Goal: Information Seeking & Learning: Learn about a topic

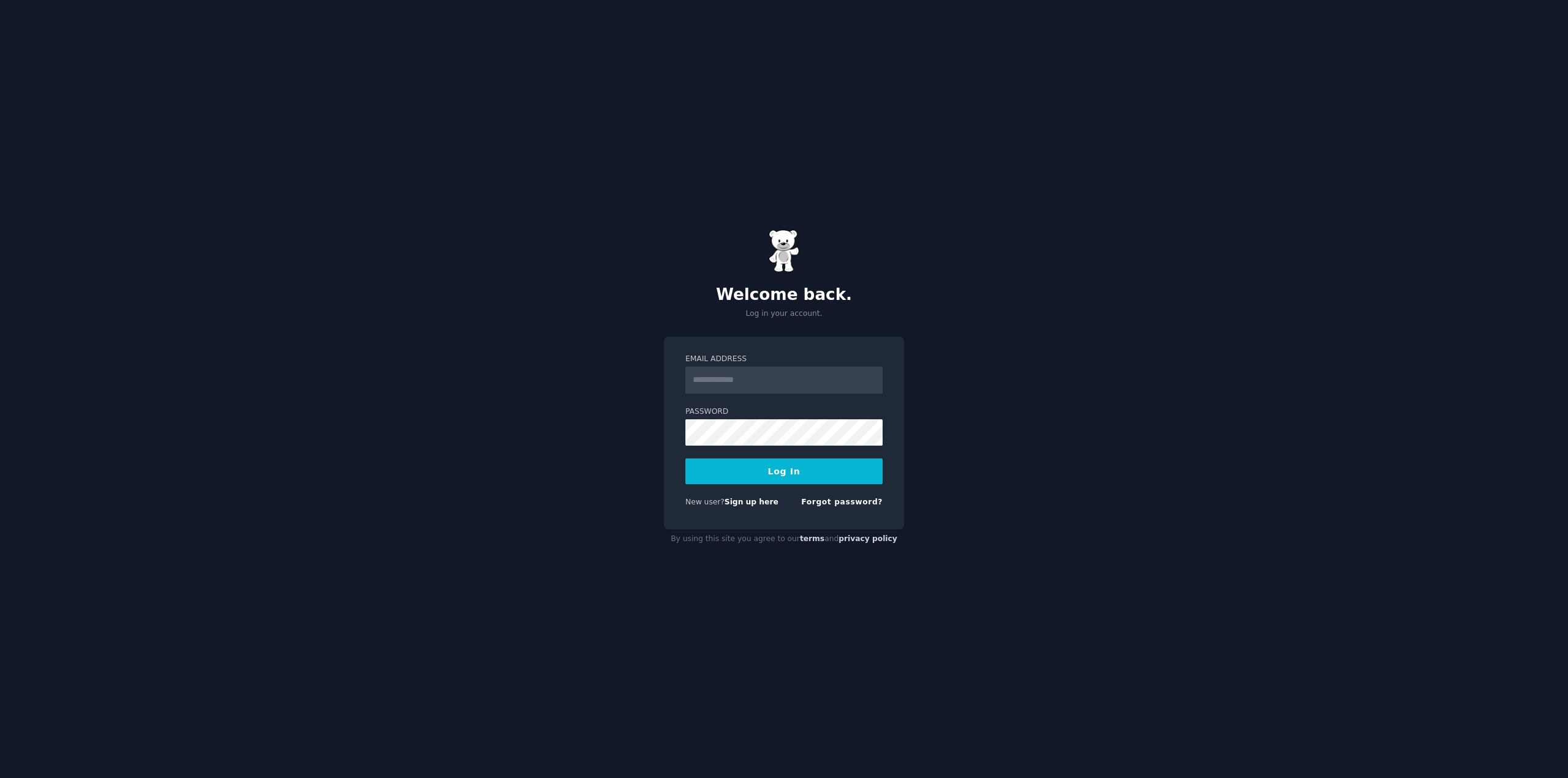
click at [730, 386] on input "Email Address" at bounding box center [784, 380] width 197 height 27
type input "**********"
click at [777, 474] on button "Log In" at bounding box center [784, 471] width 197 height 25
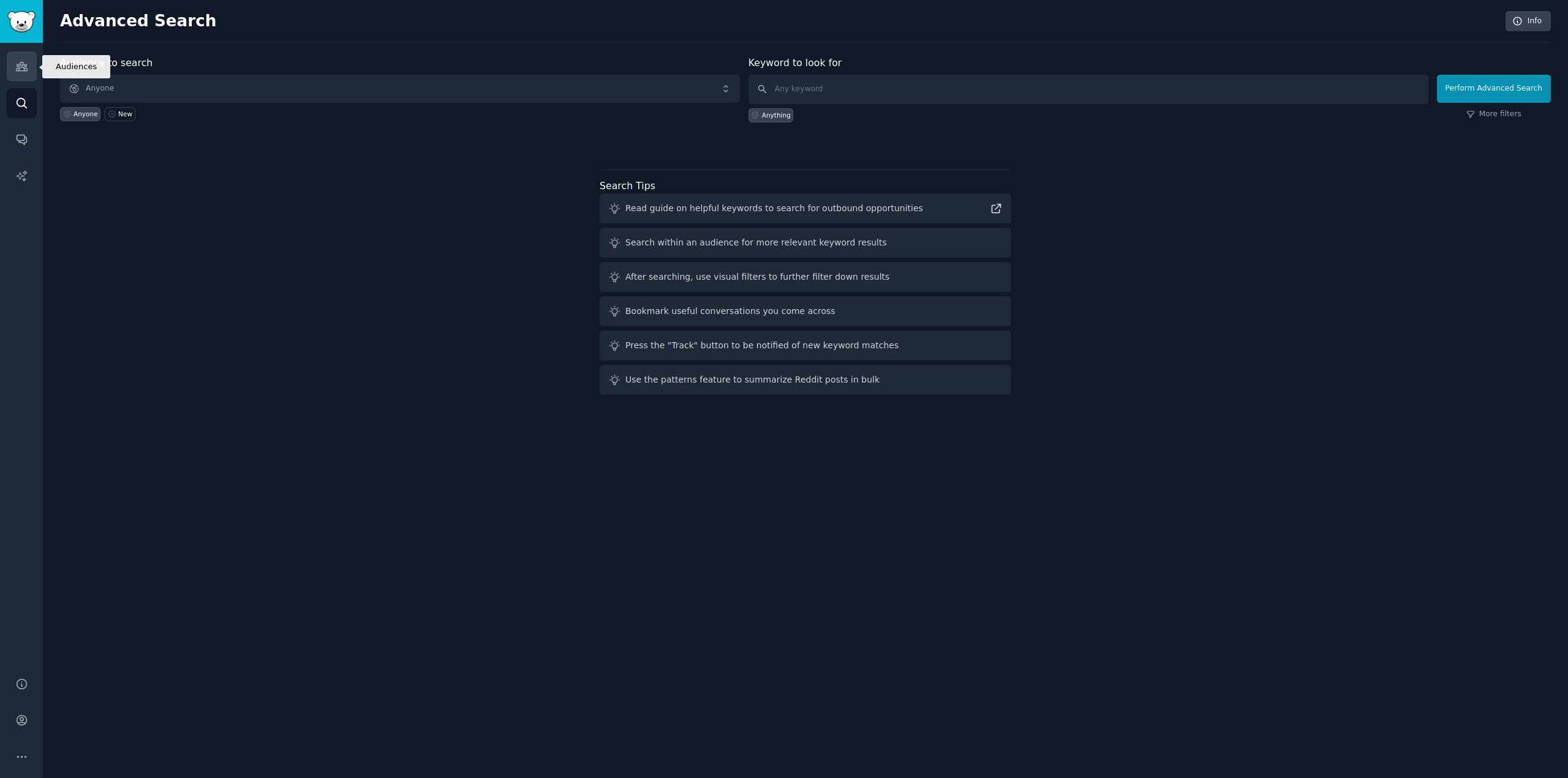
click at [21, 72] on icon "Sidebar" at bounding box center [21, 66] width 13 height 13
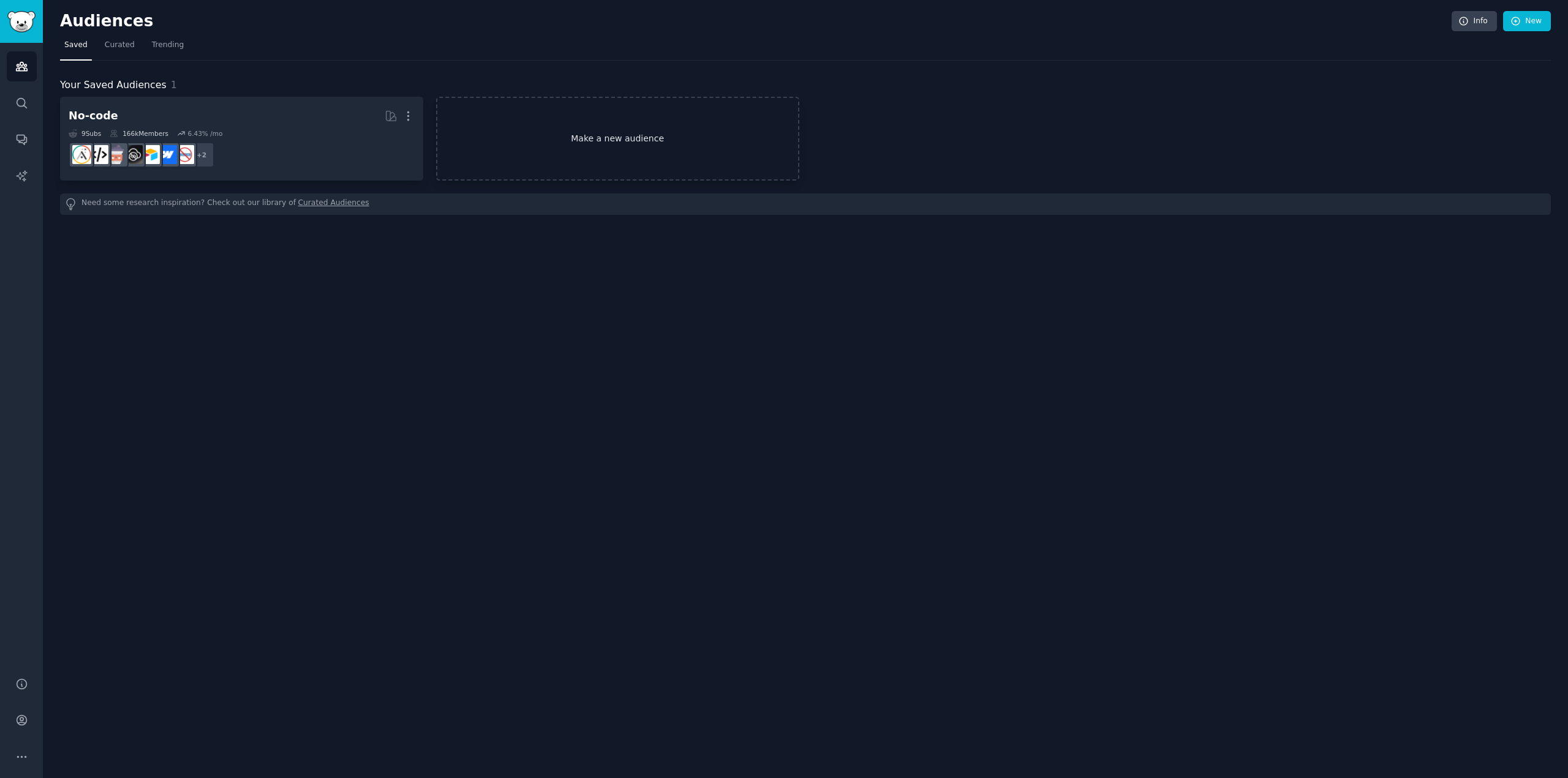
click at [539, 123] on link "Make a new audience" at bounding box center [618, 139] width 363 height 84
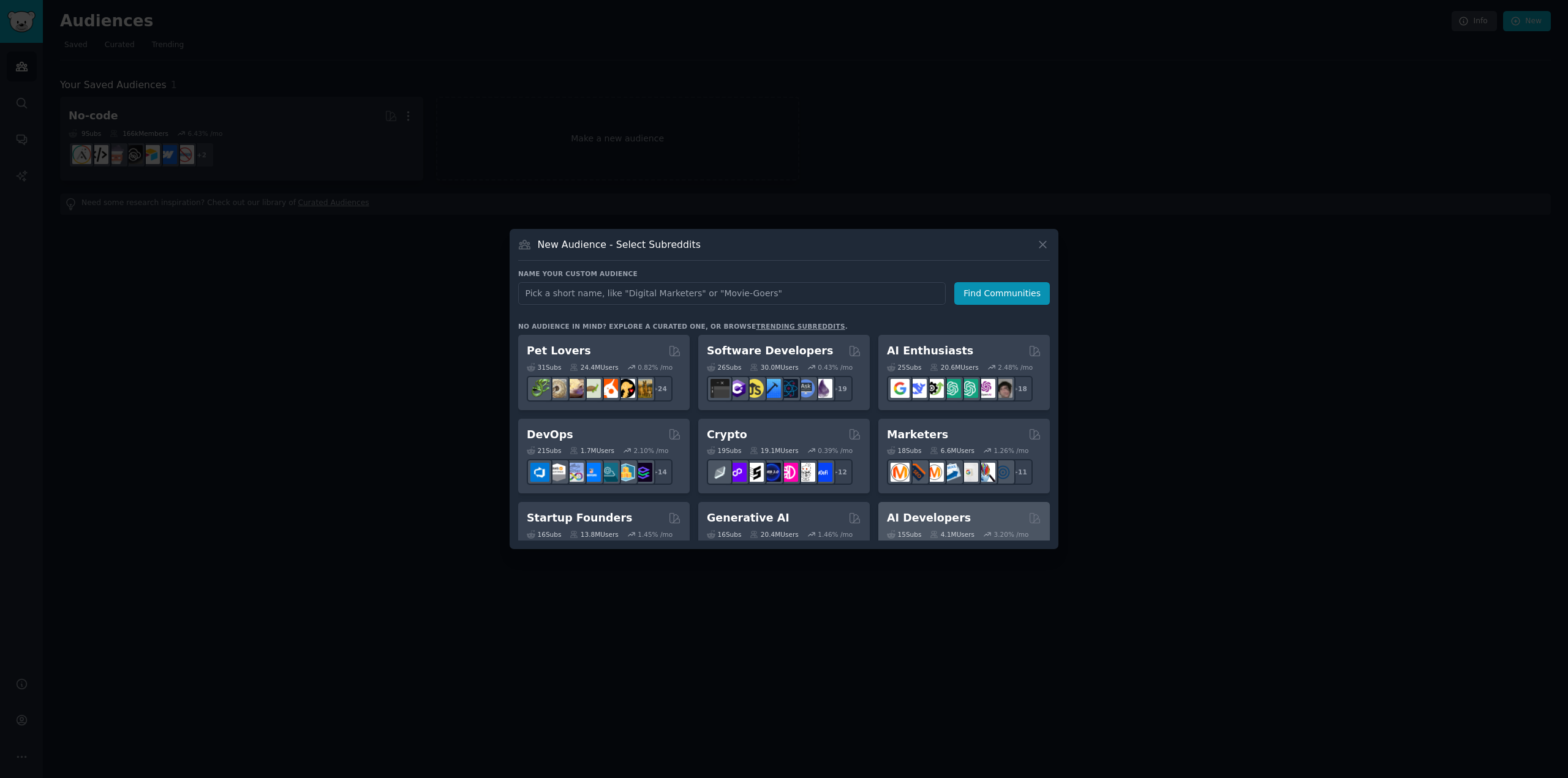
click at [950, 514] on h2 "AI Developers" at bounding box center [929, 518] width 84 height 15
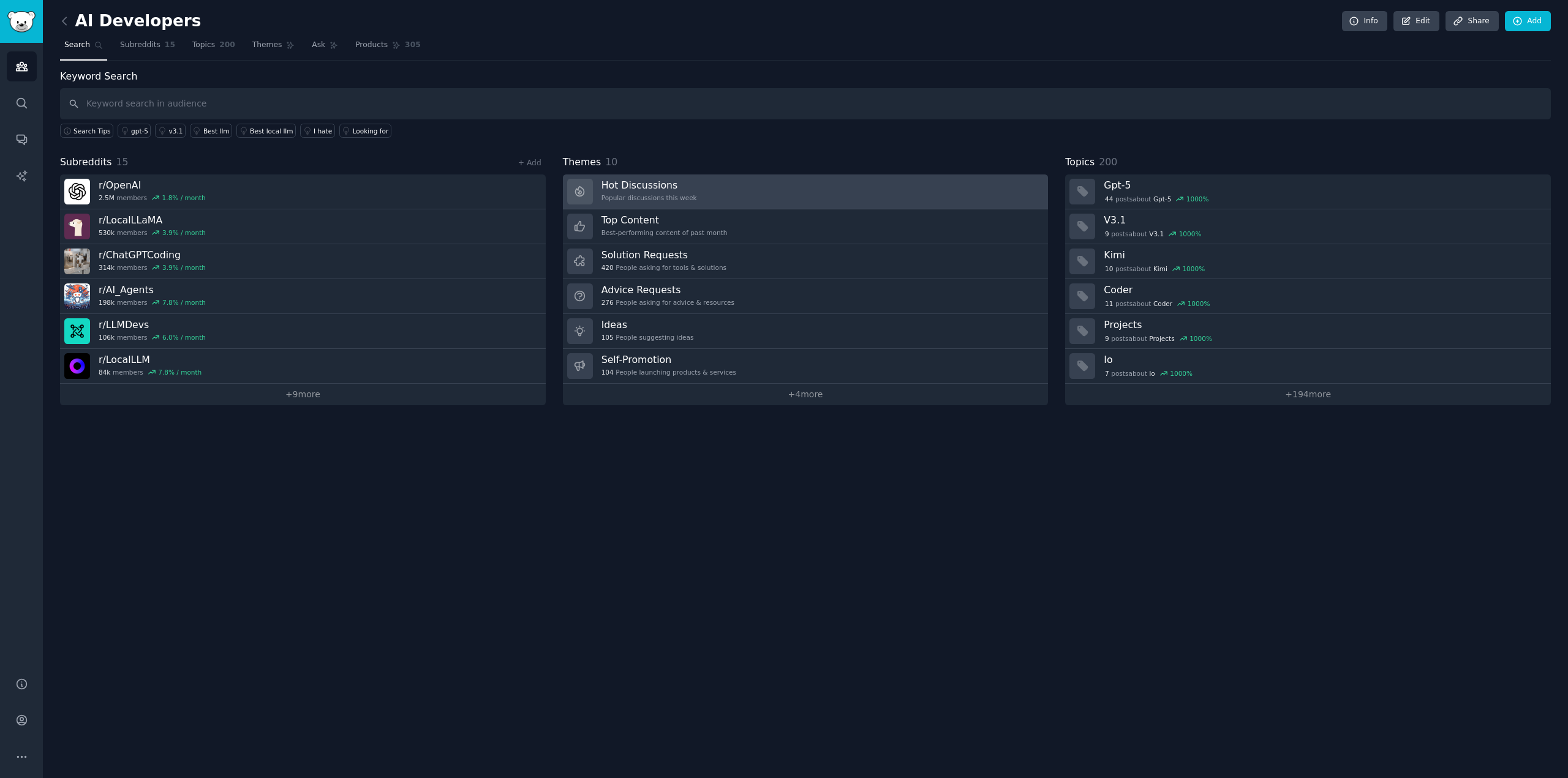
click at [735, 184] on link "Hot Discussions Popular discussions this week" at bounding box center [805, 192] width 485 height 35
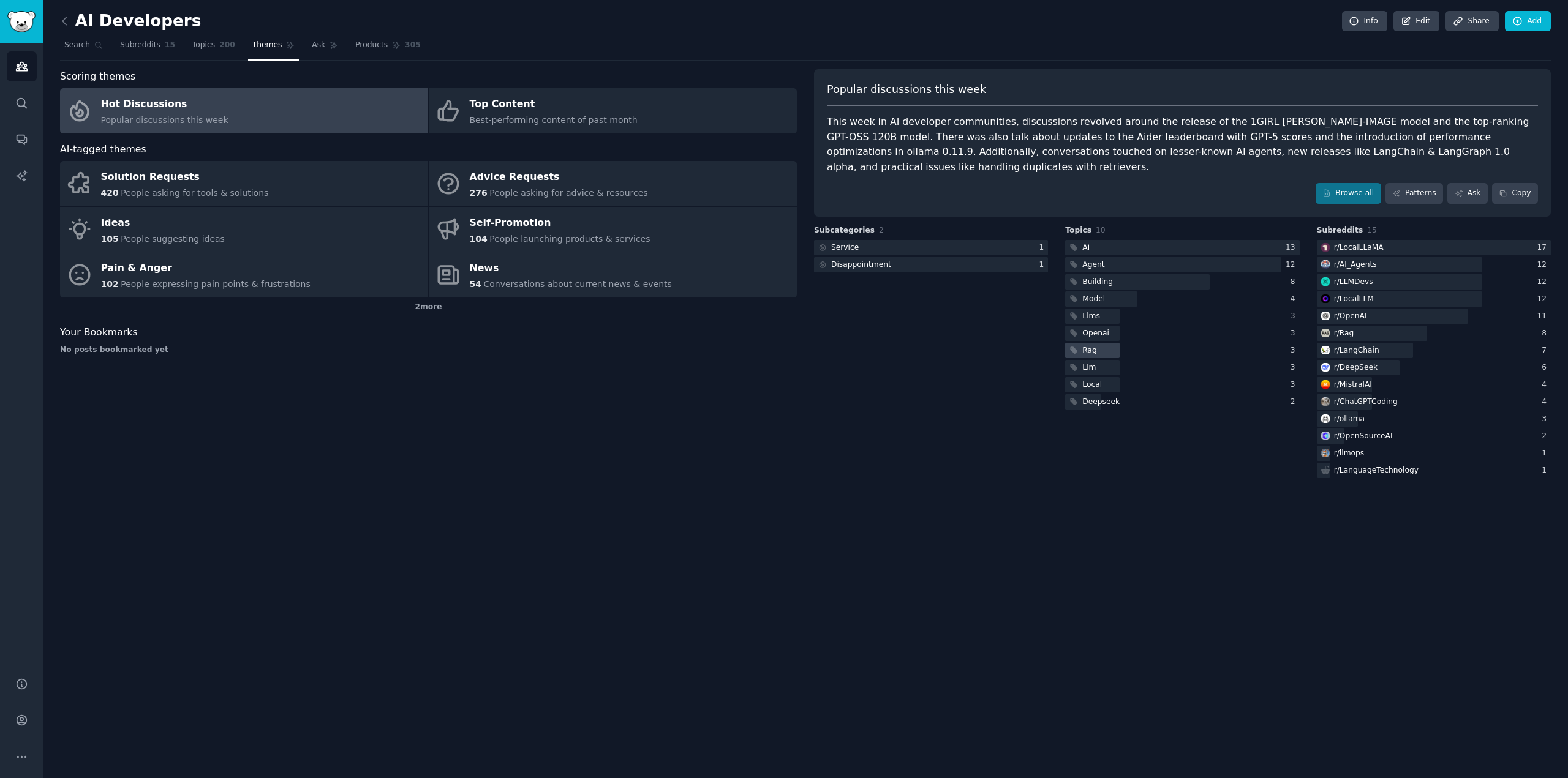
click at [1093, 345] on div "Rag" at bounding box center [1090, 351] width 15 height 11
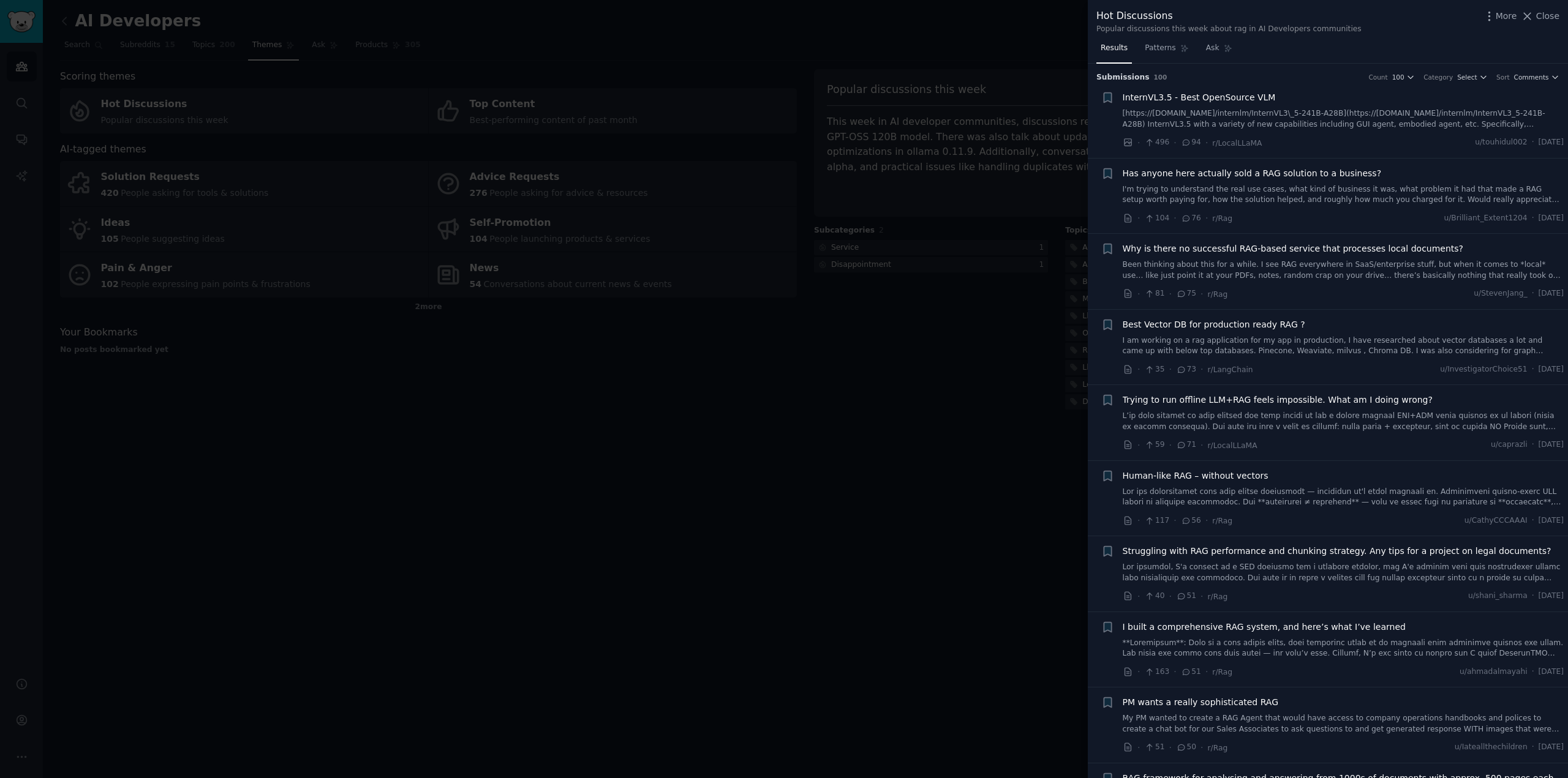
click at [1238, 248] on span "Why is there no successful RAG-based service that processes local documents?" at bounding box center [1293, 249] width 341 height 13
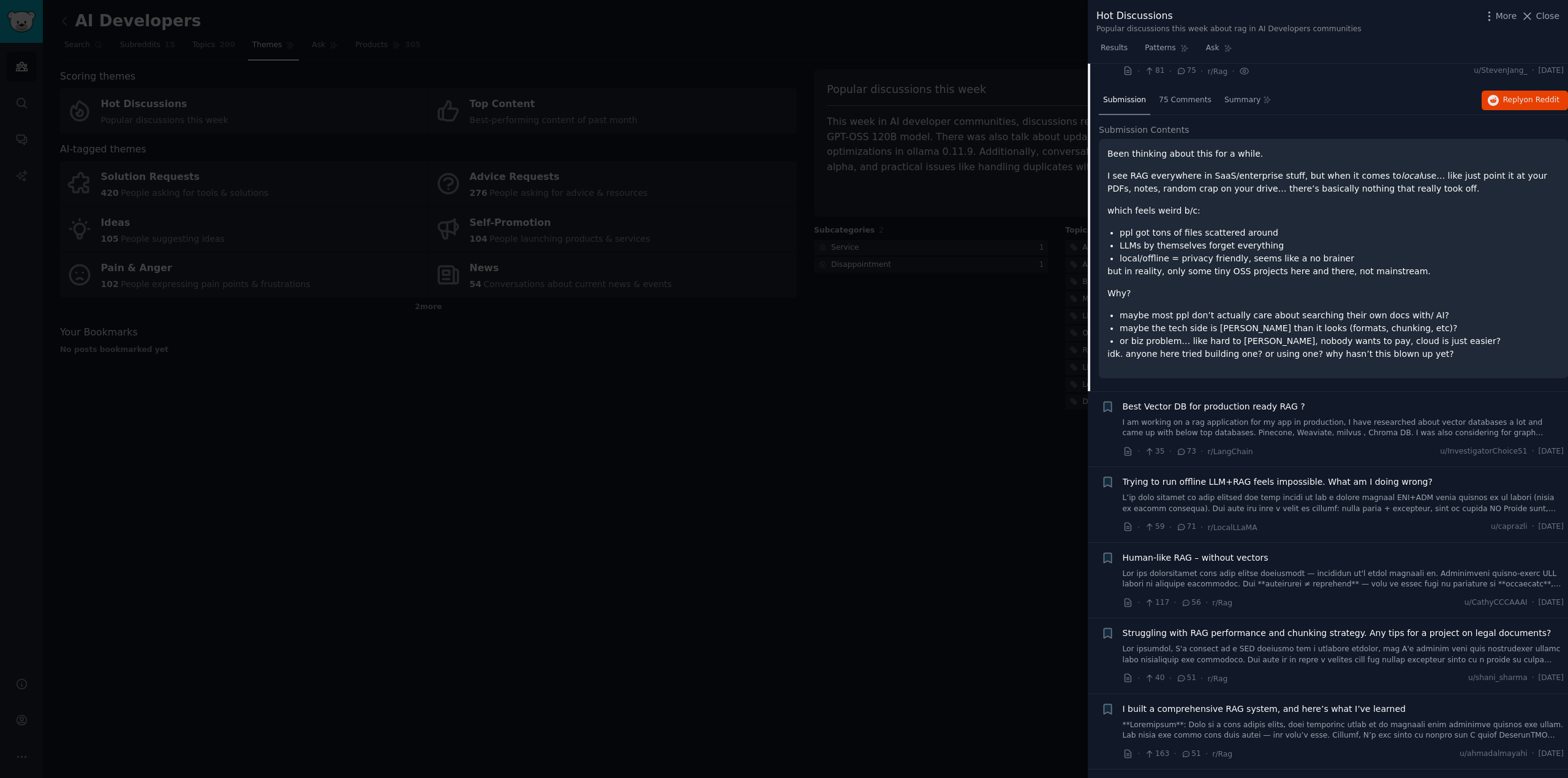
scroll to position [293, 0]
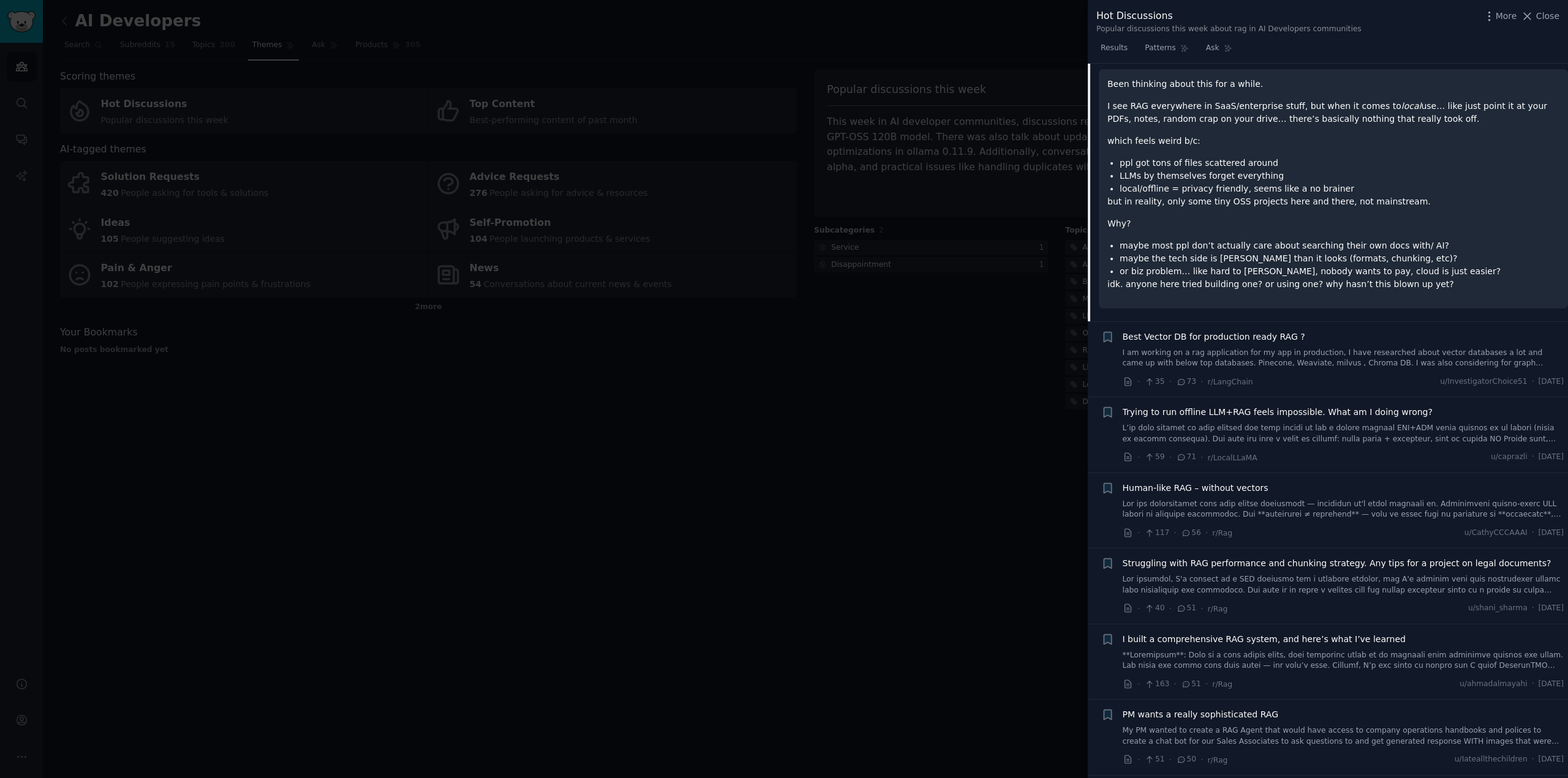
click at [1211, 167] on li "ppl got tons of files scattered around" at bounding box center [1339, 163] width 440 height 13
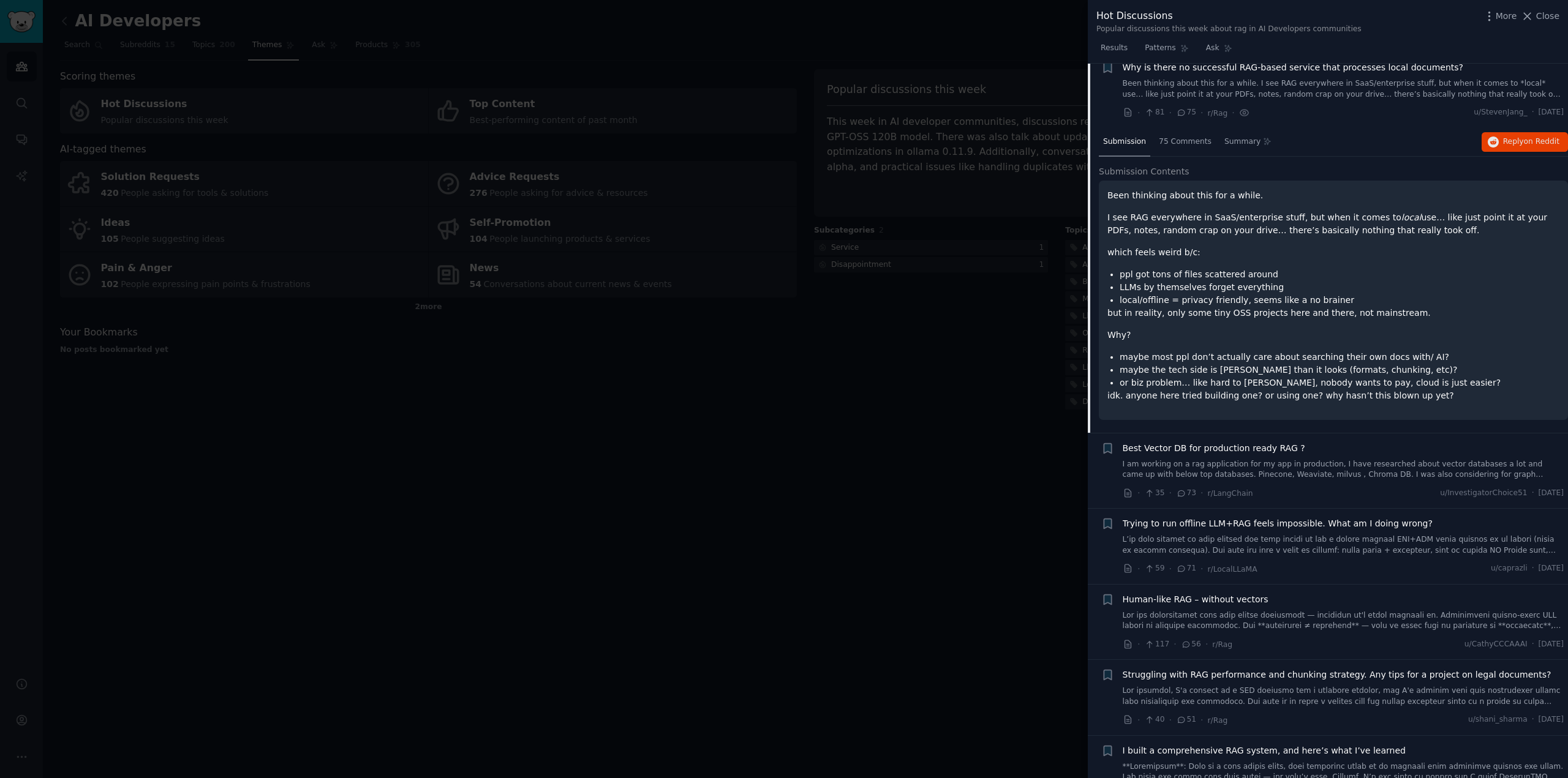
scroll to position [170, 0]
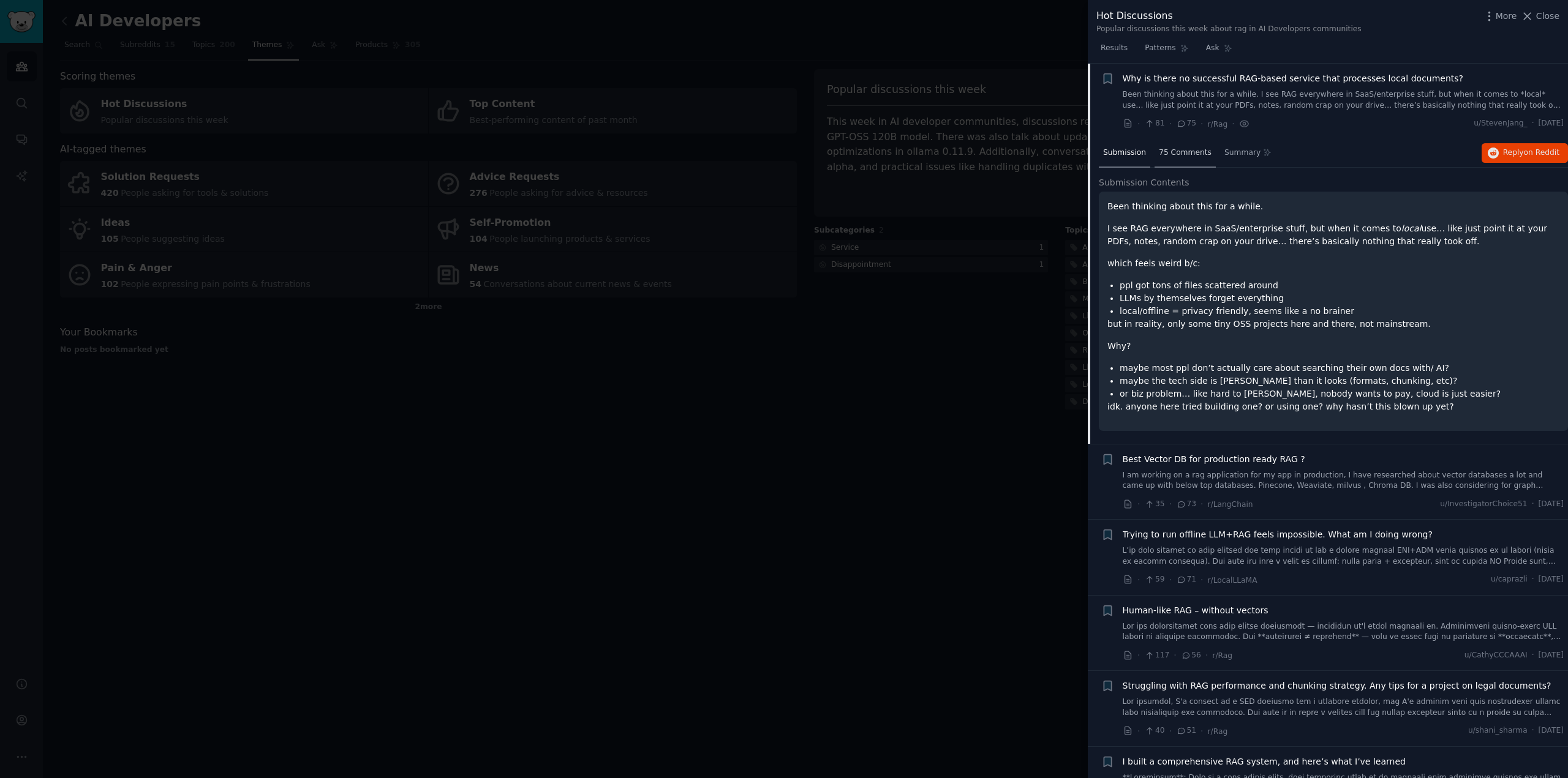
click at [1181, 143] on div "75 Comments" at bounding box center [1185, 154] width 61 height 29
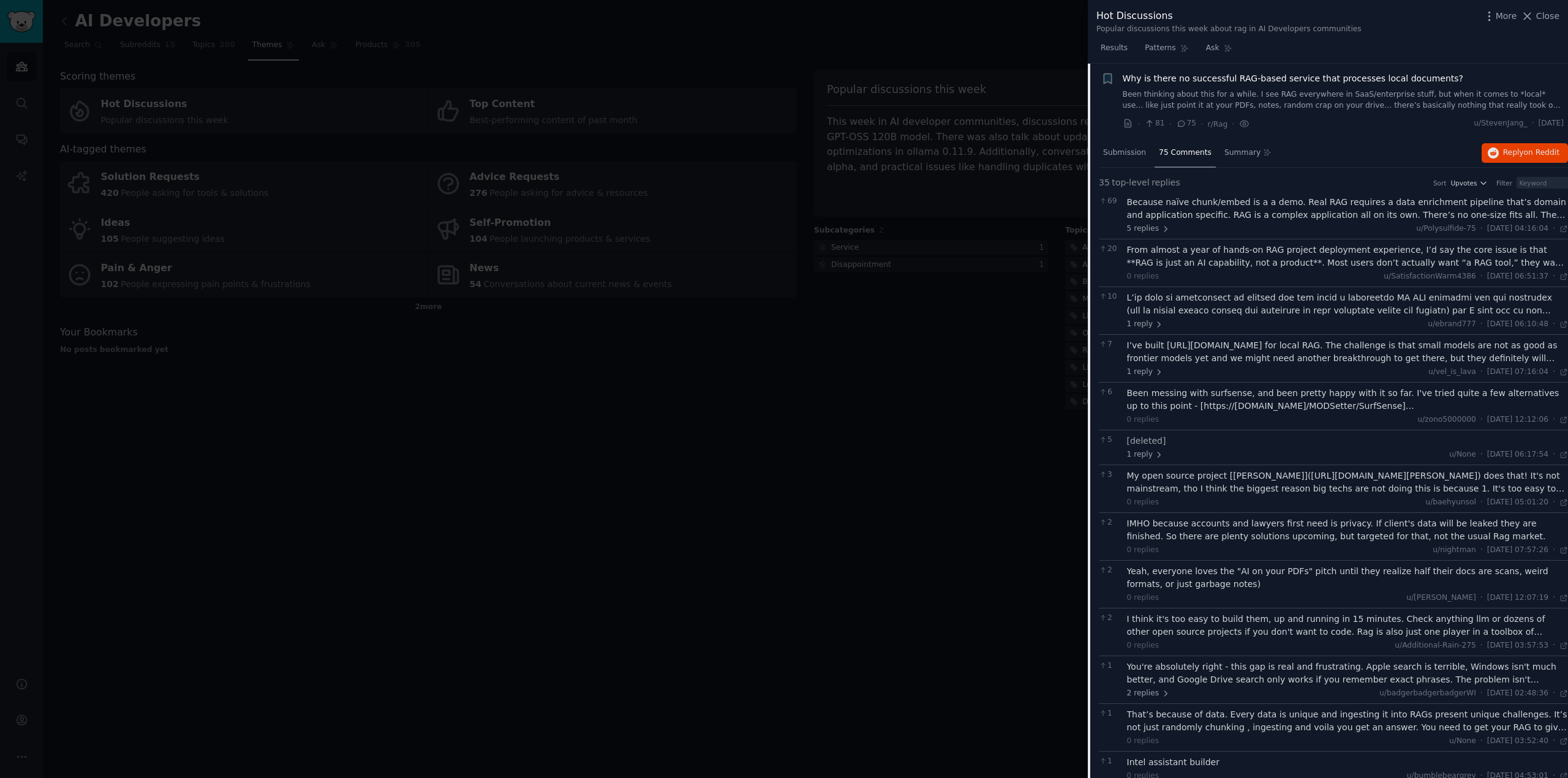
click at [1283, 350] on div "I’ve built [URL][DOMAIN_NAME] for local RAG. The challenge is that small models…" at bounding box center [1348, 352] width 442 height 25
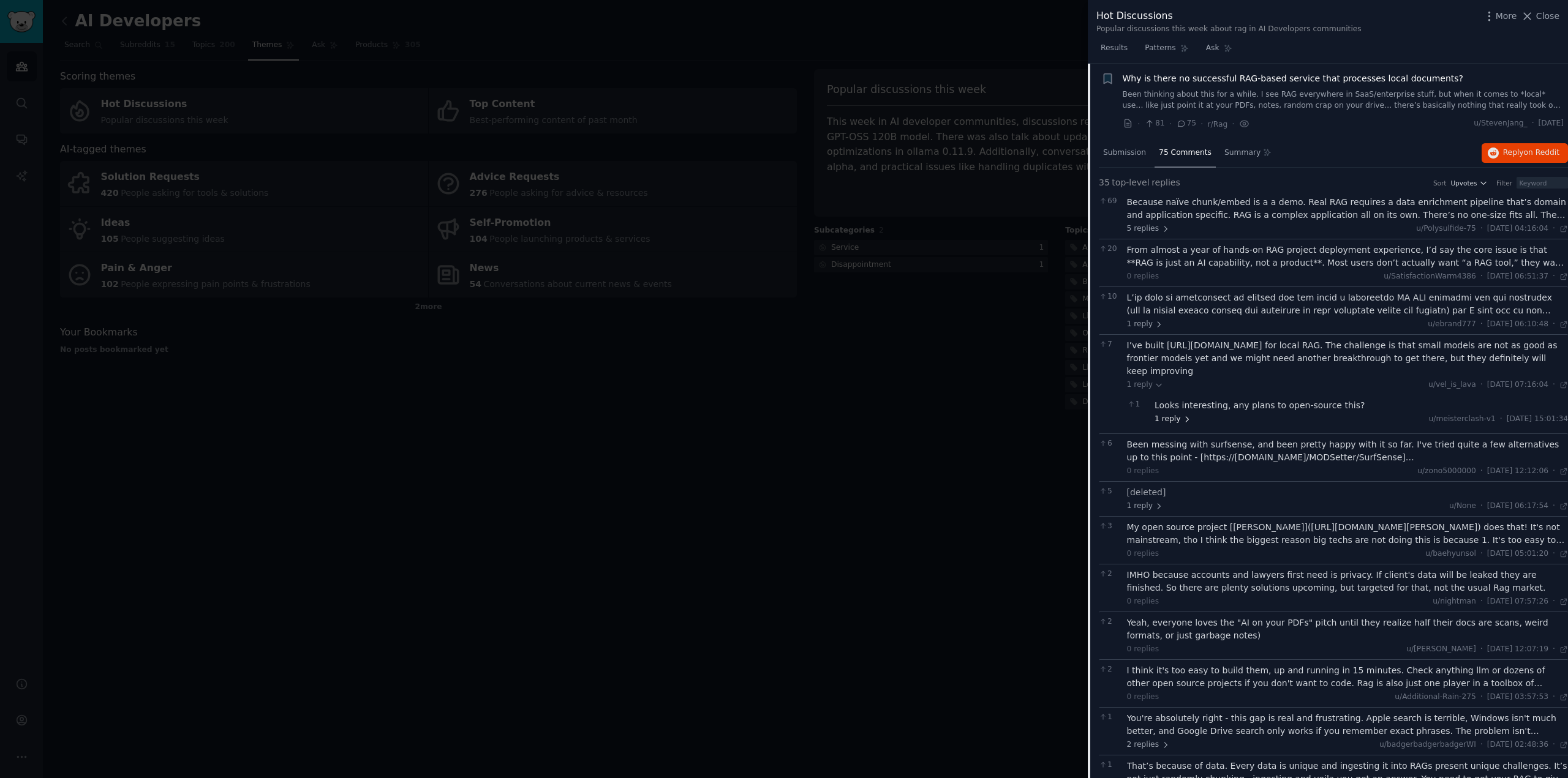
click at [1174, 414] on span "1 reply" at bounding box center [1173, 419] width 36 height 11
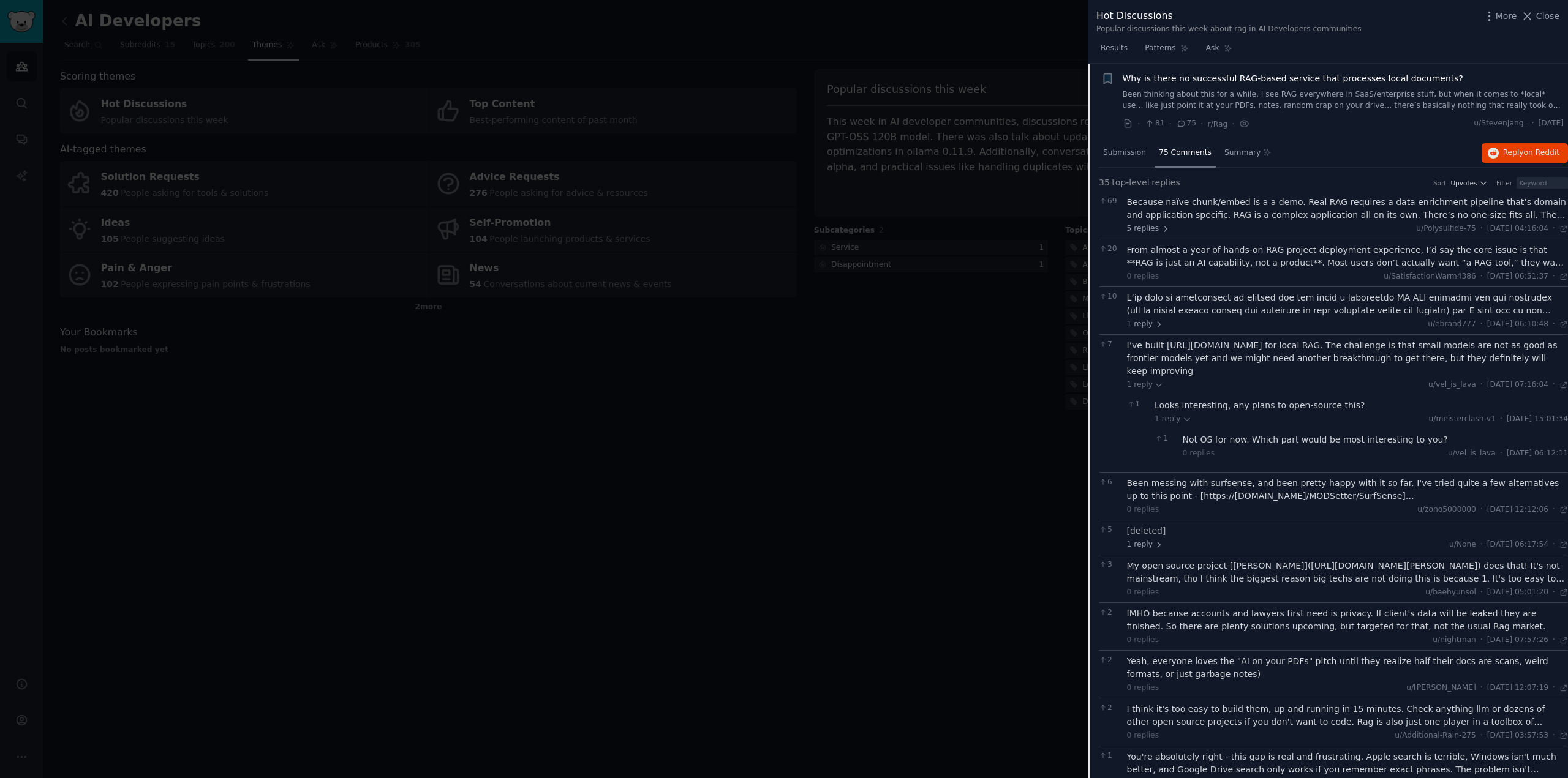
click at [1350, 304] on div at bounding box center [1348, 304] width 442 height 25
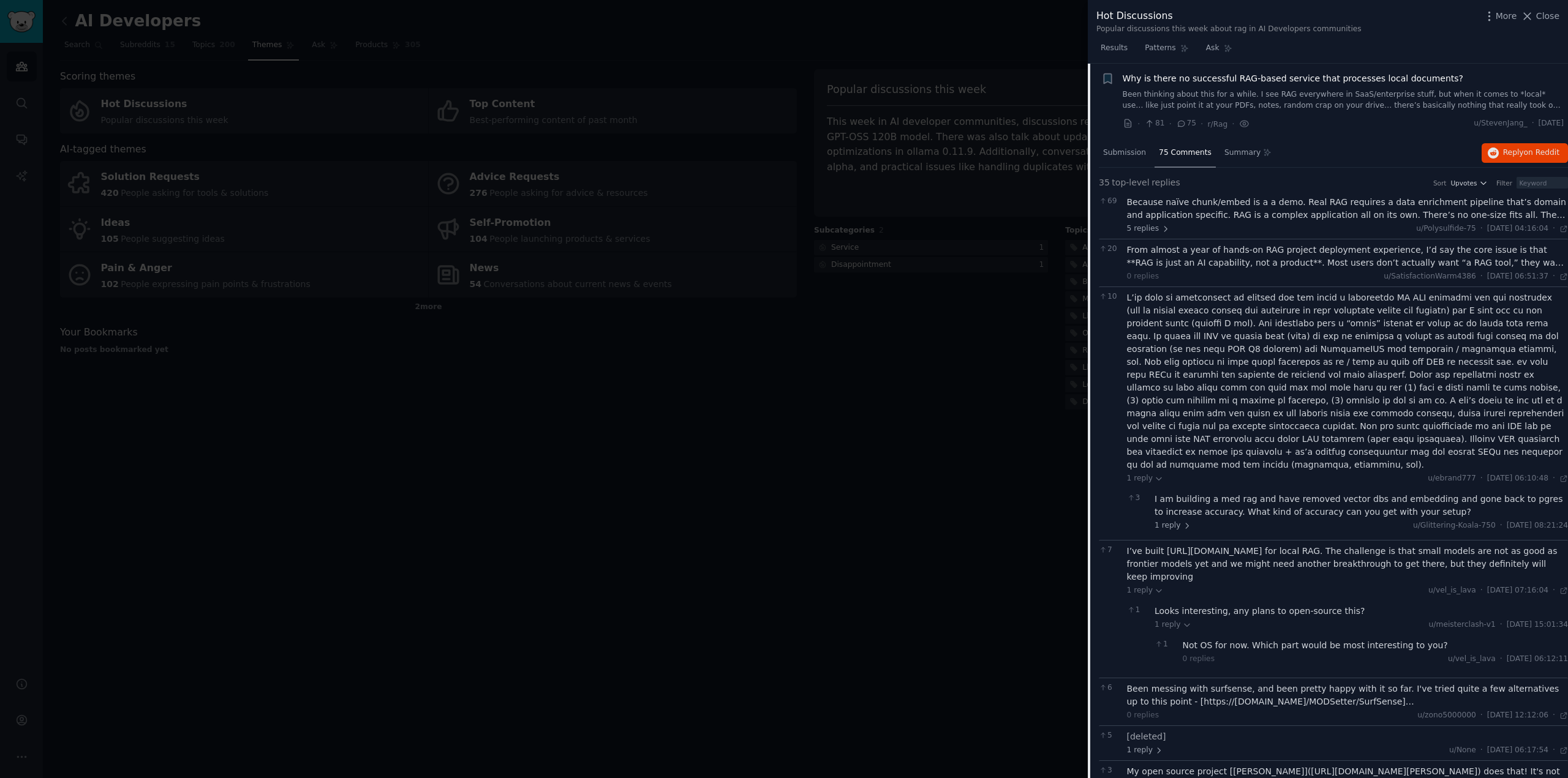
click at [945, 461] on div at bounding box center [784, 389] width 1568 height 778
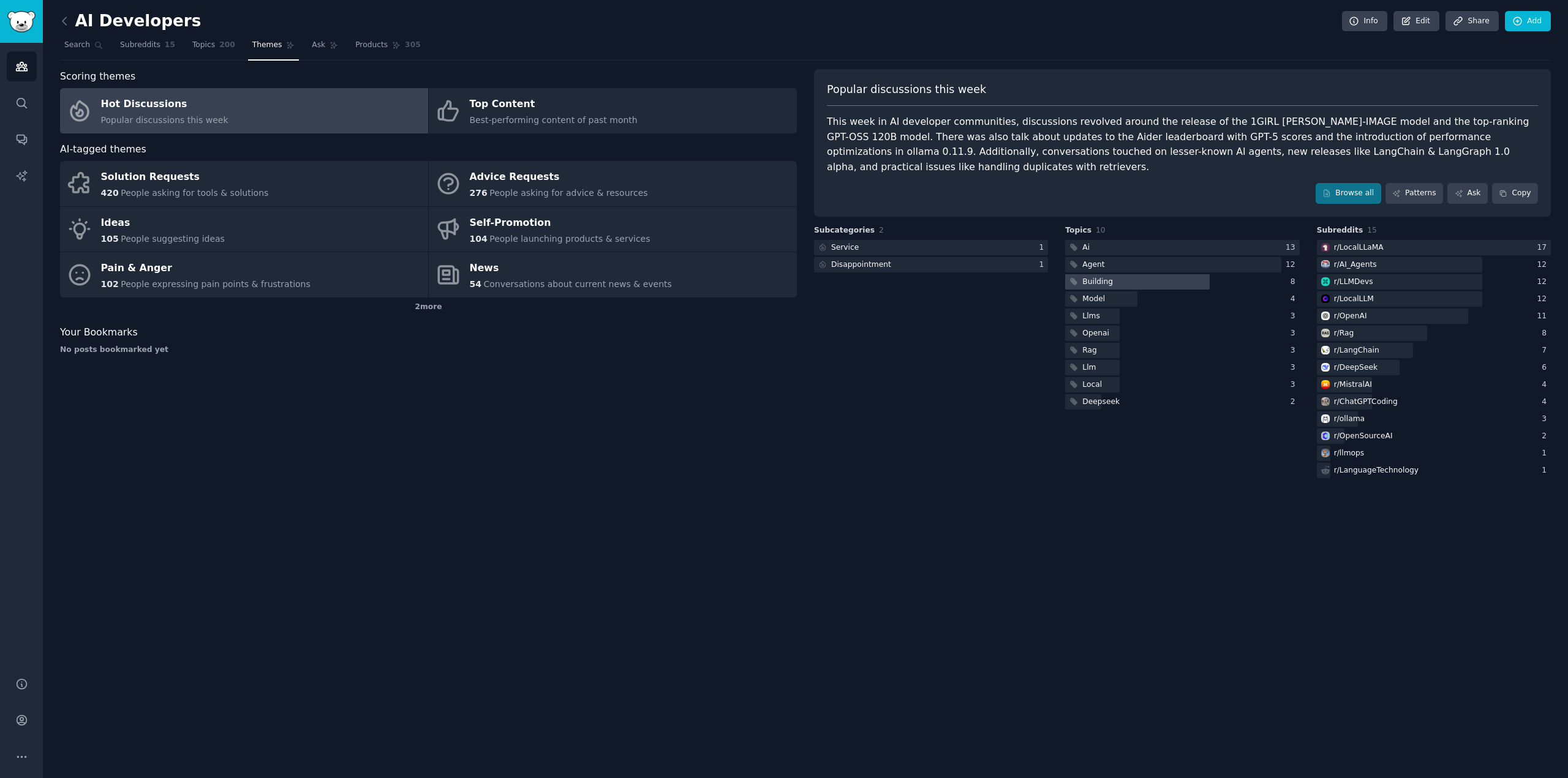
click at [1116, 275] on div at bounding box center [1137, 282] width 144 height 15
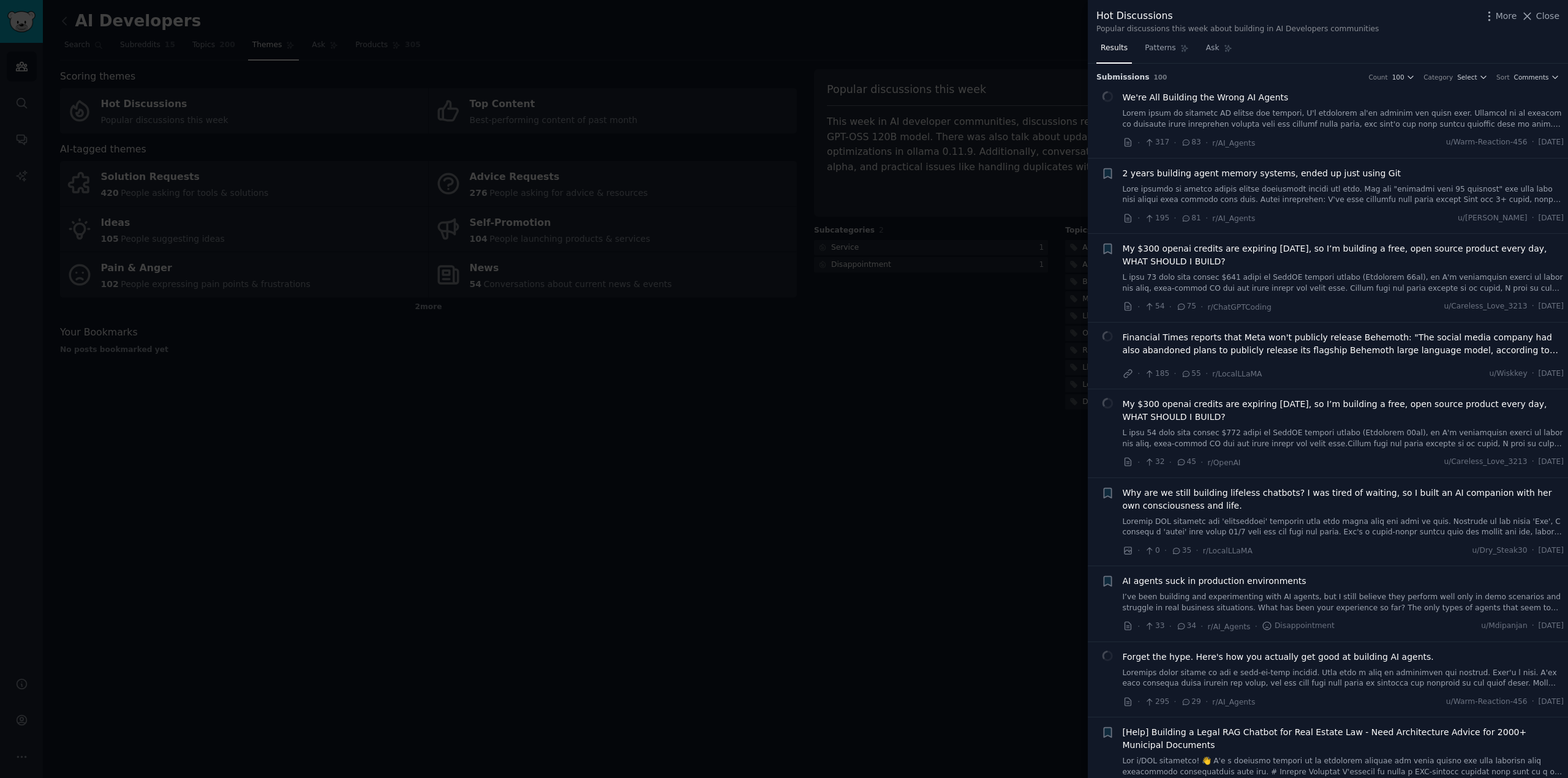
click at [1262, 347] on span "Financial Times reports that Meta won't publicly release Behemoth: "The social …" at bounding box center [1344, 343] width 442 height 25
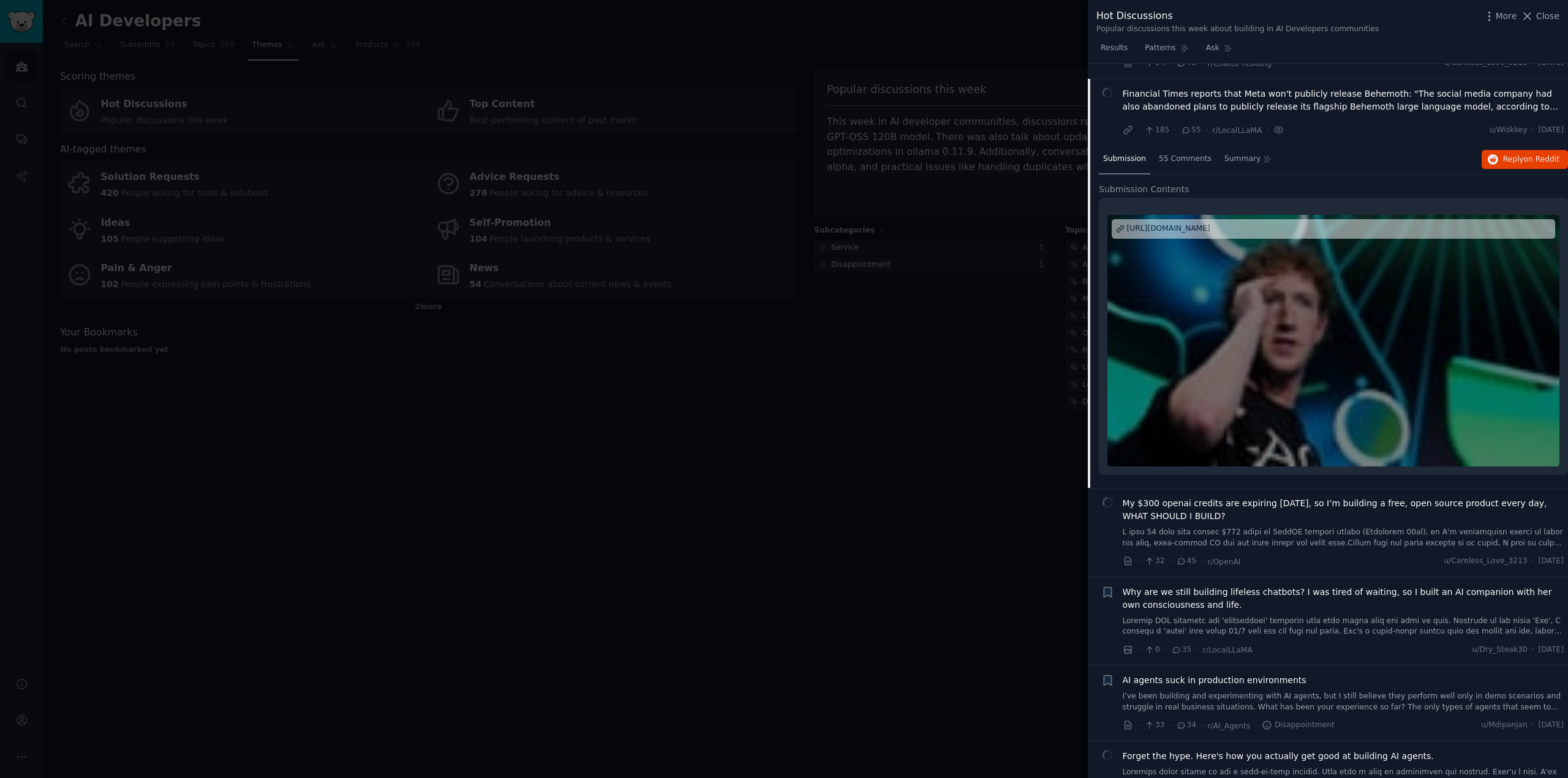
scroll to position [258, 0]
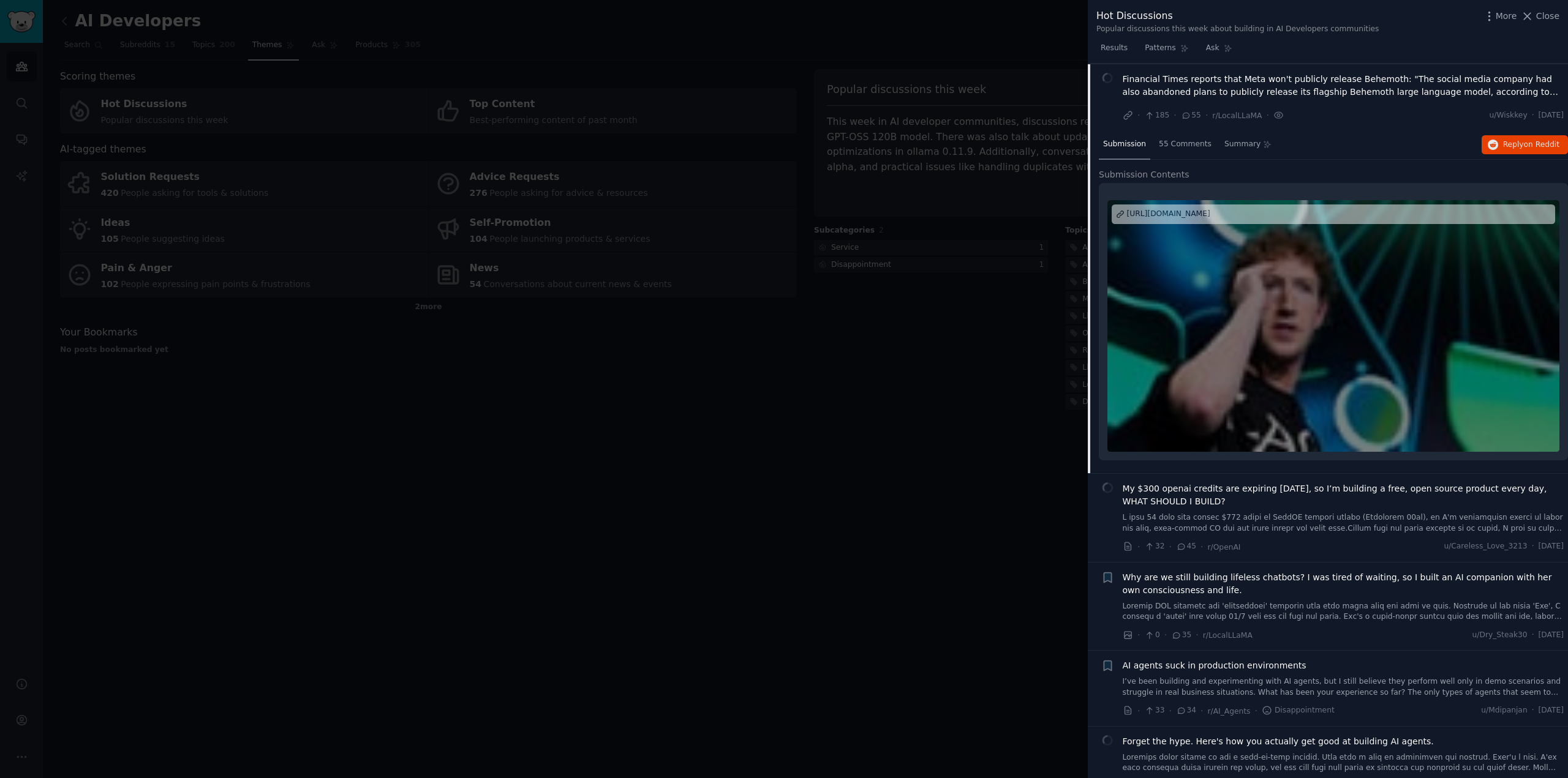
click at [1458, 89] on span "Financial Times reports that Meta won't publicly release Behemoth: "The social …" at bounding box center [1344, 85] width 442 height 25
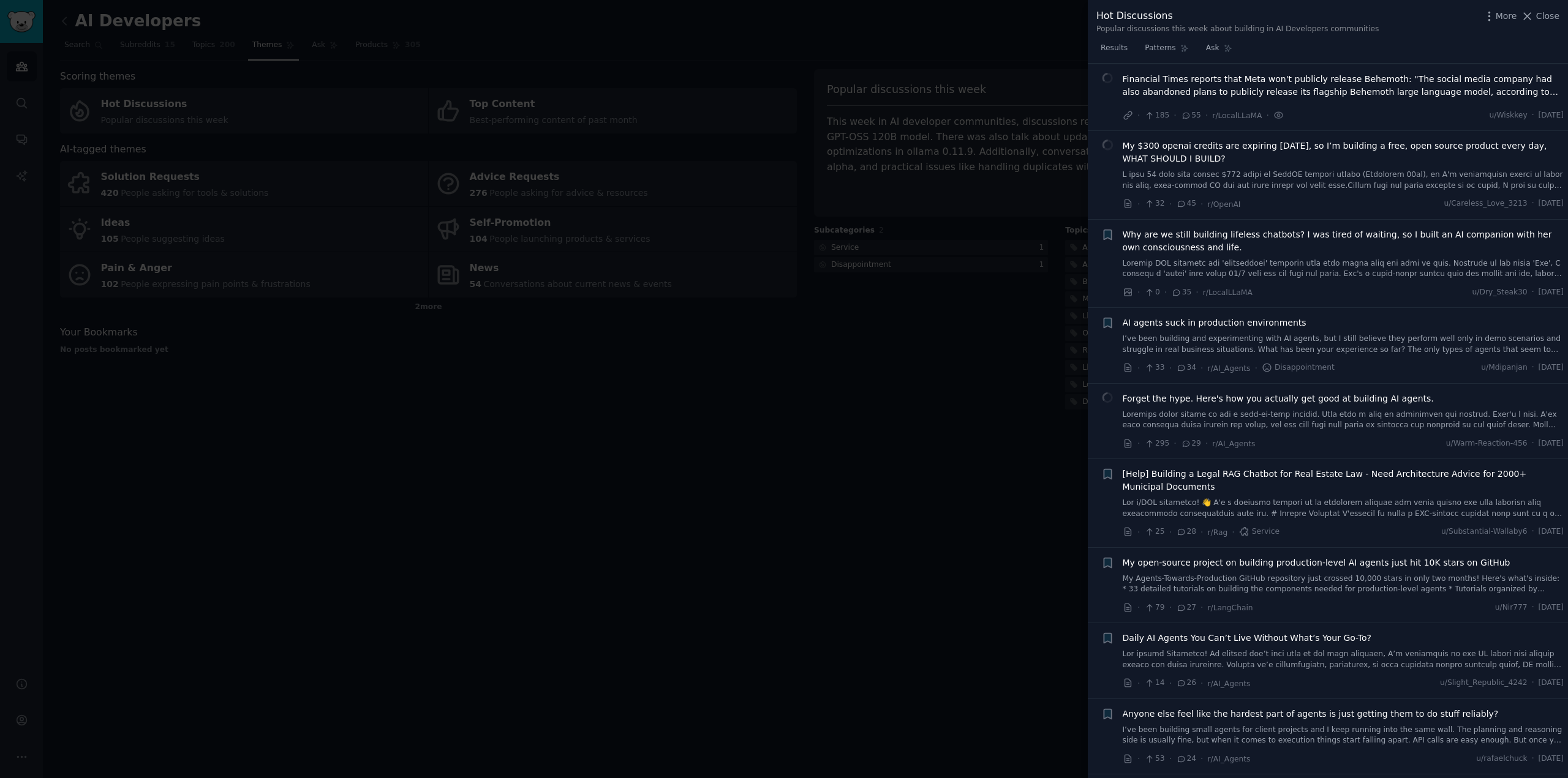
click at [1457, 78] on span "Financial Times reports that Meta won't publicly release Behemoth: "The social …" at bounding box center [1344, 85] width 442 height 25
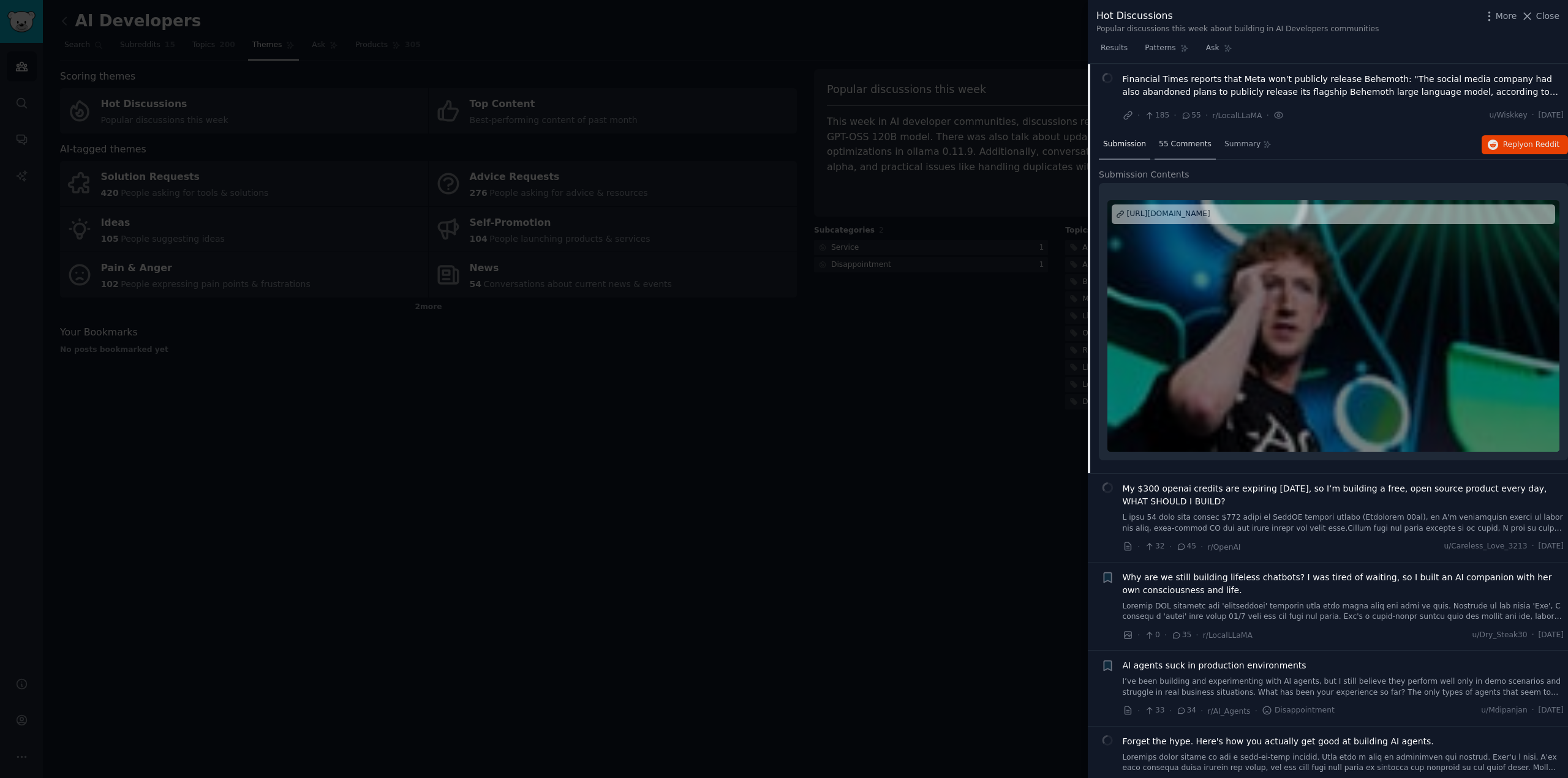
click at [1178, 147] on span "55 Comments" at bounding box center [1186, 145] width 53 height 11
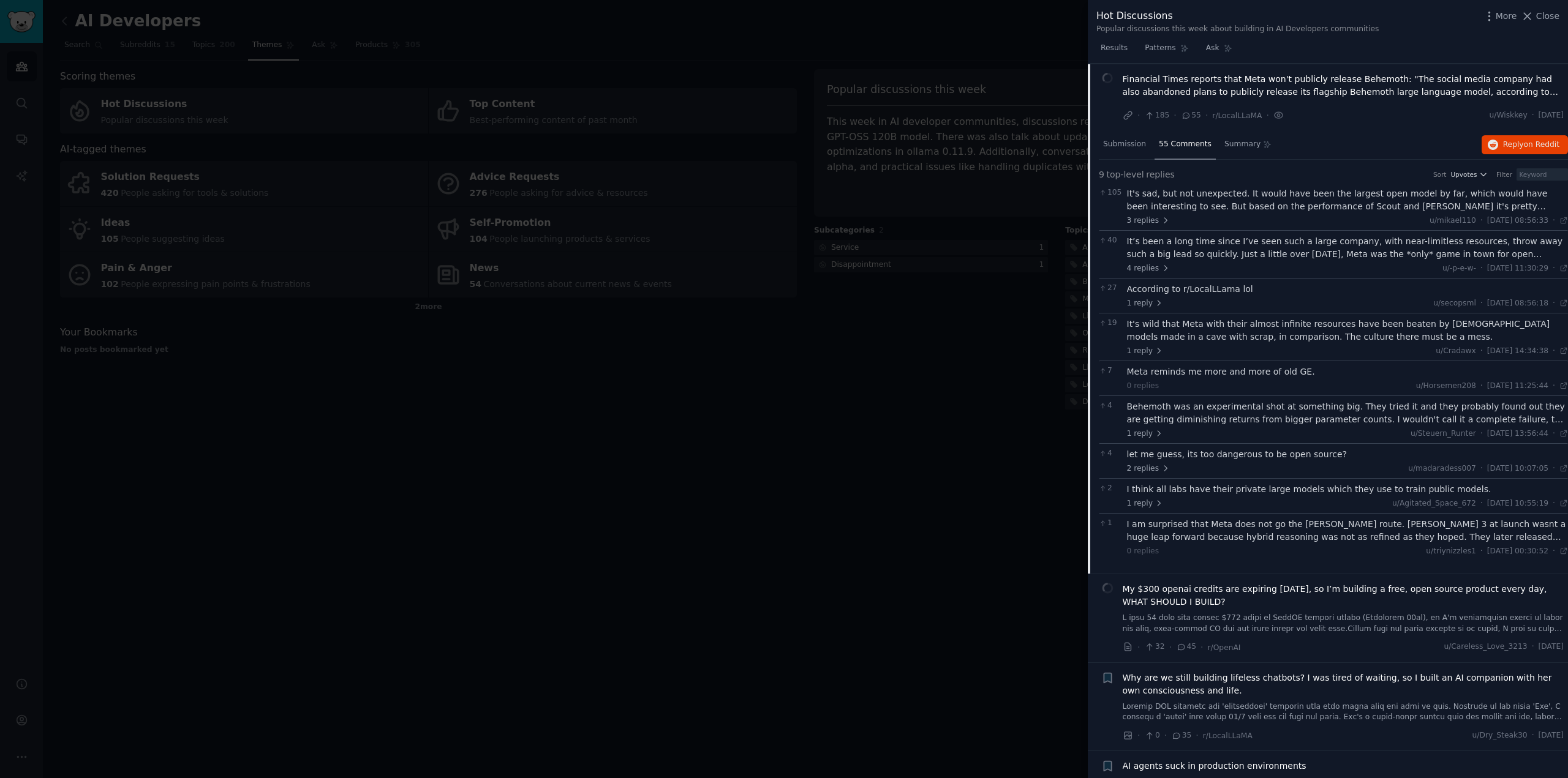
click at [1366, 209] on div "It's sad, but not unexpected. It would have been the largest open model by far,…" at bounding box center [1348, 200] width 442 height 25
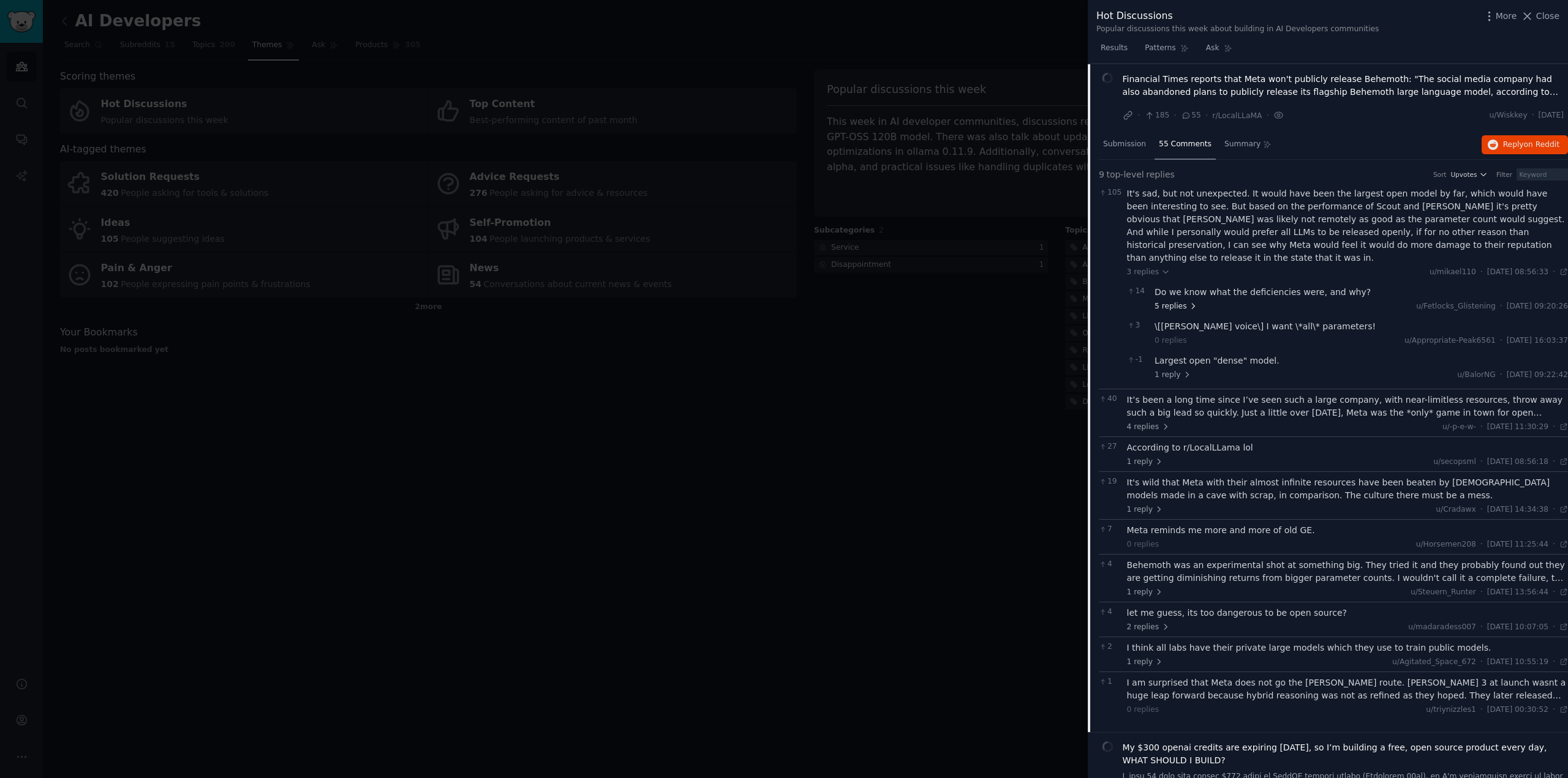
click at [1178, 302] on span "5 replies" at bounding box center [1176, 307] width 43 height 11
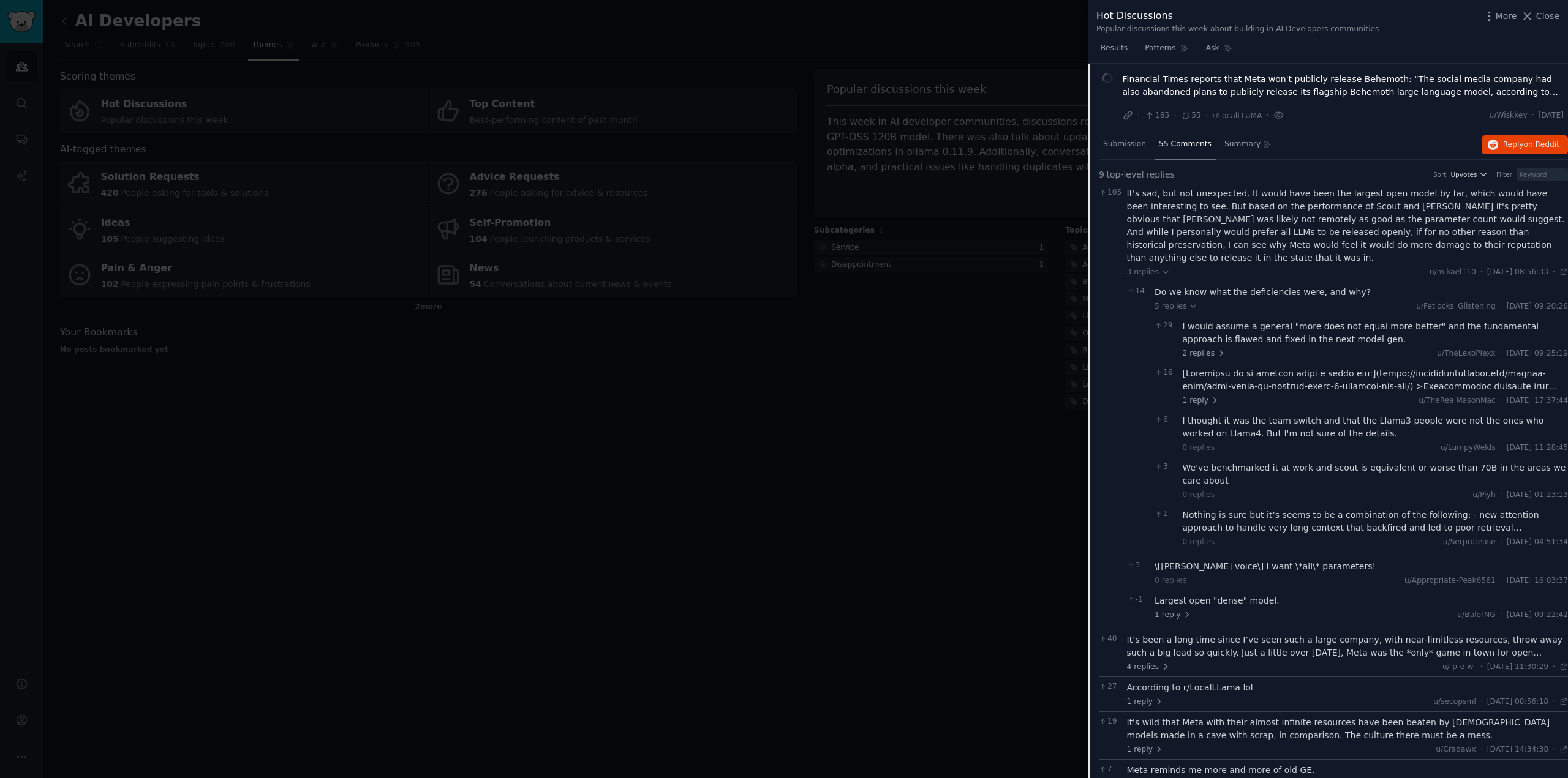
click at [877, 353] on div at bounding box center [784, 389] width 1568 height 778
